Goal: Task Accomplishment & Management: Use online tool/utility

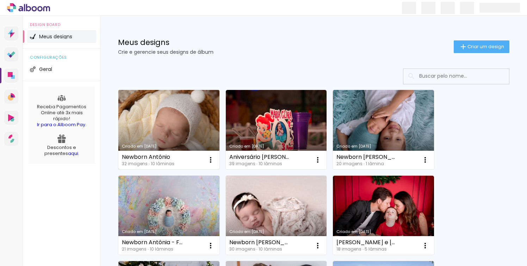
click at [157, 127] on link "Criado em [DATE]" at bounding box center [168, 130] width 101 height 80
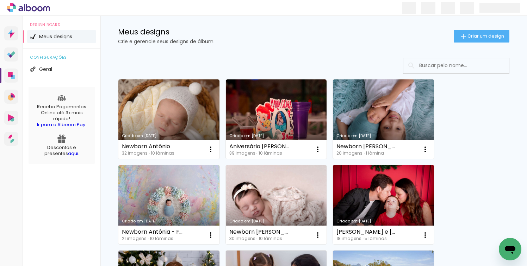
scroll to position [12, 0]
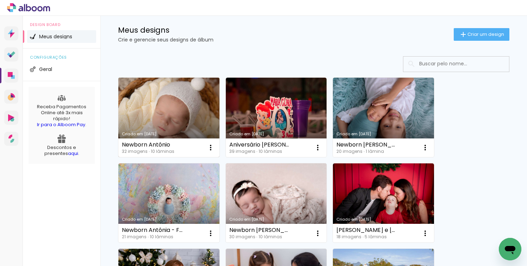
click at [181, 125] on link "Criado em [DATE]" at bounding box center [168, 118] width 101 height 80
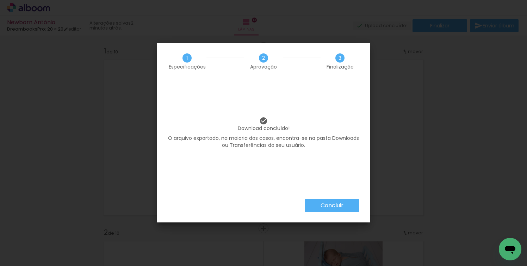
scroll to position [1670, 0]
